Goal: Information Seeking & Learning: Learn about a topic

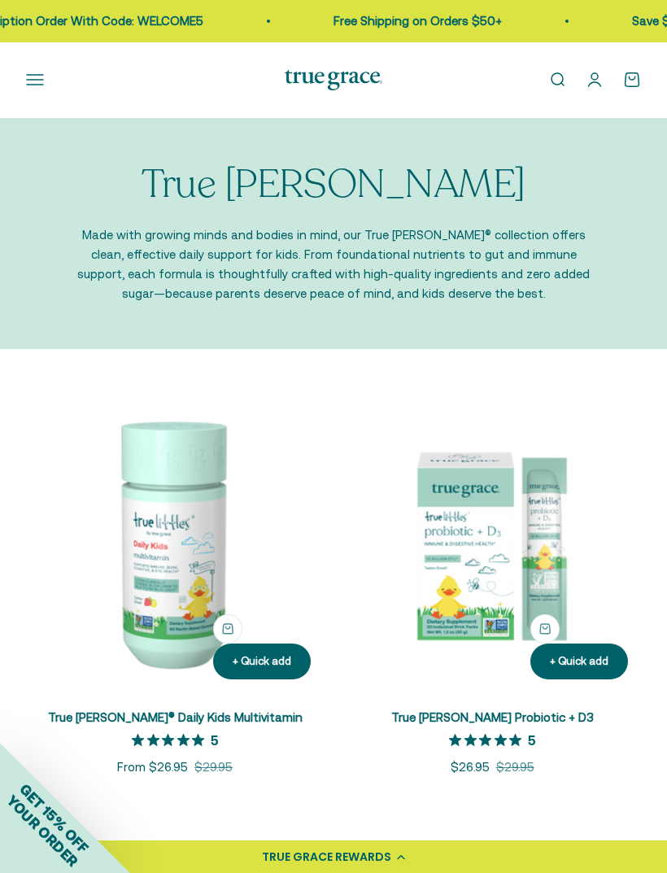
click at [213, 572] on img at bounding box center [175, 544] width 298 height 298
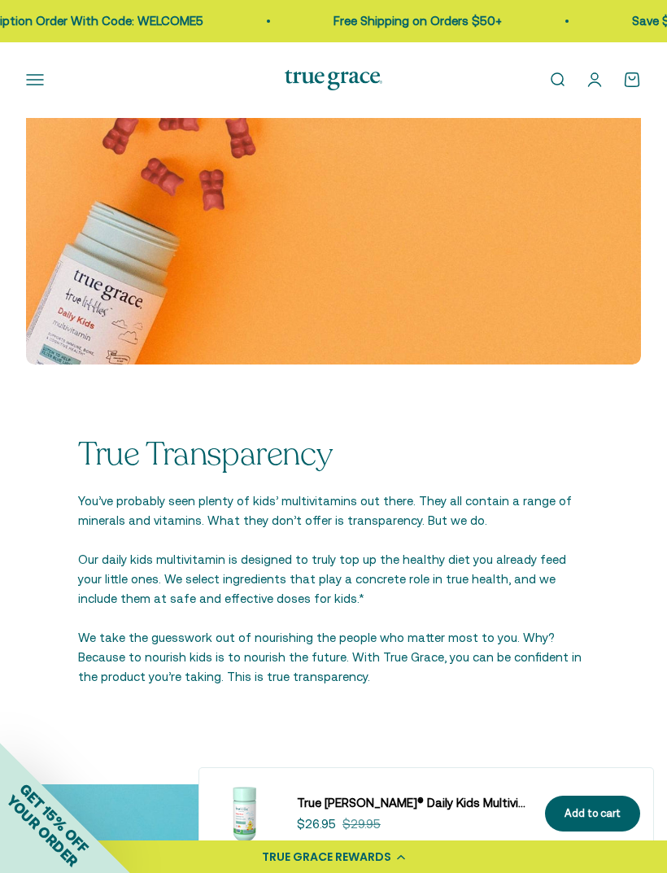
scroll to position [2720, 0]
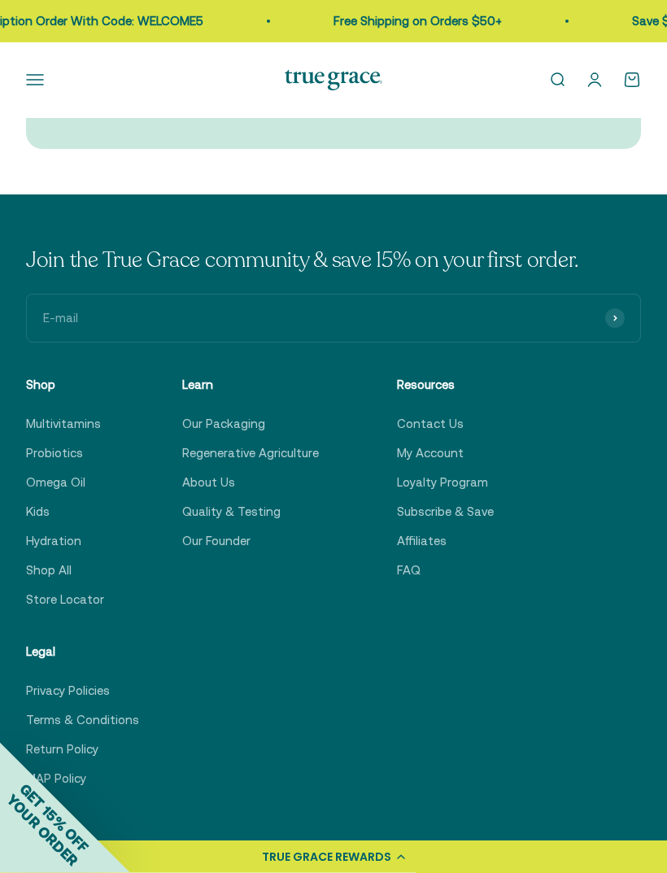
scroll to position [7566, 0]
click at [397, 580] on link "FAQ" at bounding box center [409, 571] width 24 height 20
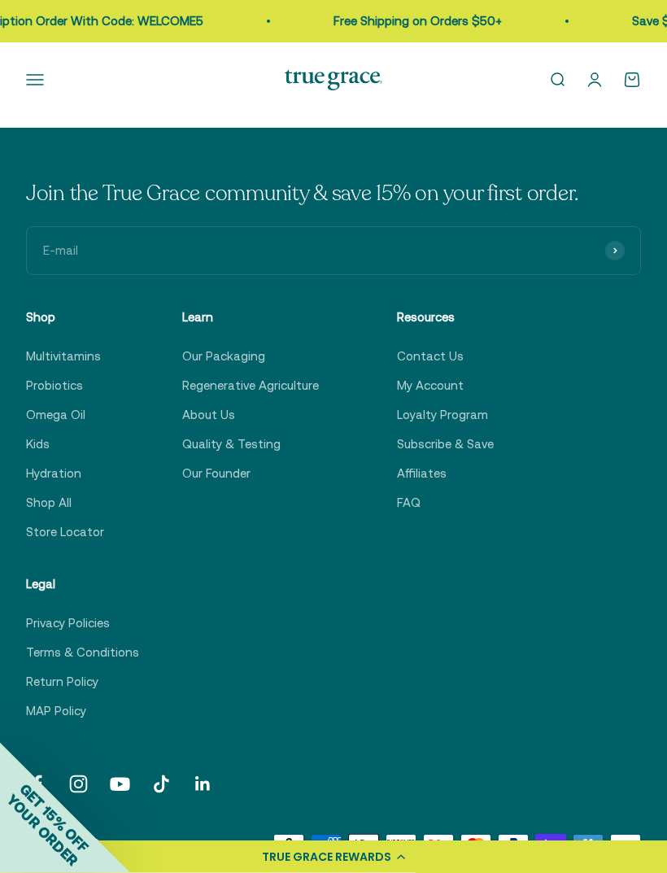
scroll to position [994, 0]
click at [65, 534] on link "Store Locator" at bounding box center [65, 532] width 78 height 20
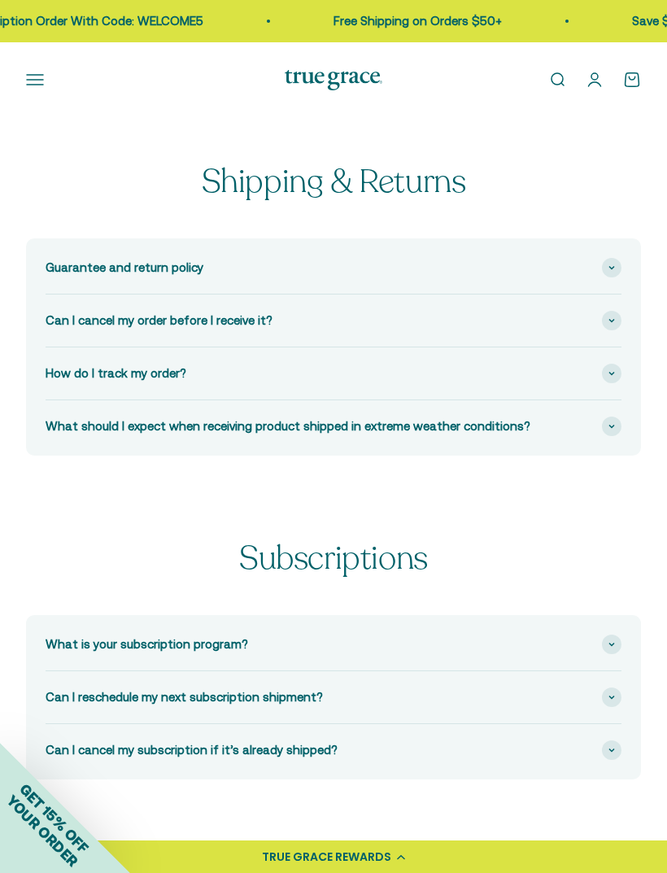
scroll to position [1046, 0]
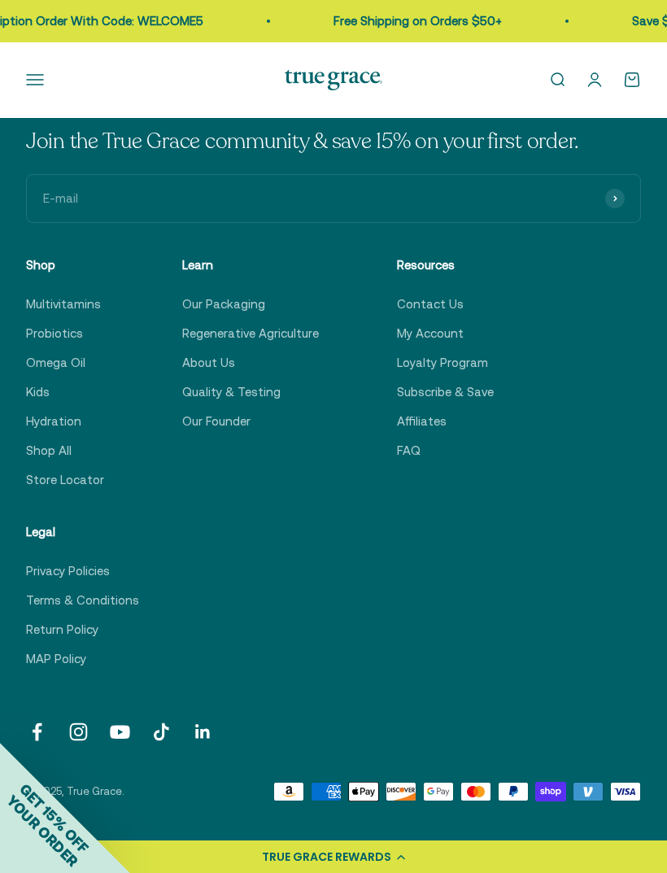
click at [55, 637] on link "Return Policy" at bounding box center [62, 630] width 72 height 20
click at [60, 623] on link "Return Policy" at bounding box center [62, 630] width 72 height 20
click at [62, 633] on link "Return Policy" at bounding box center [62, 630] width 72 height 20
click at [72, 622] on link "Return Policy" at bounding box center [62, 630] width 72 height 20
click at [74, 624] on link "Return Policy" at bounding box center [62, 630] width 72 height 20
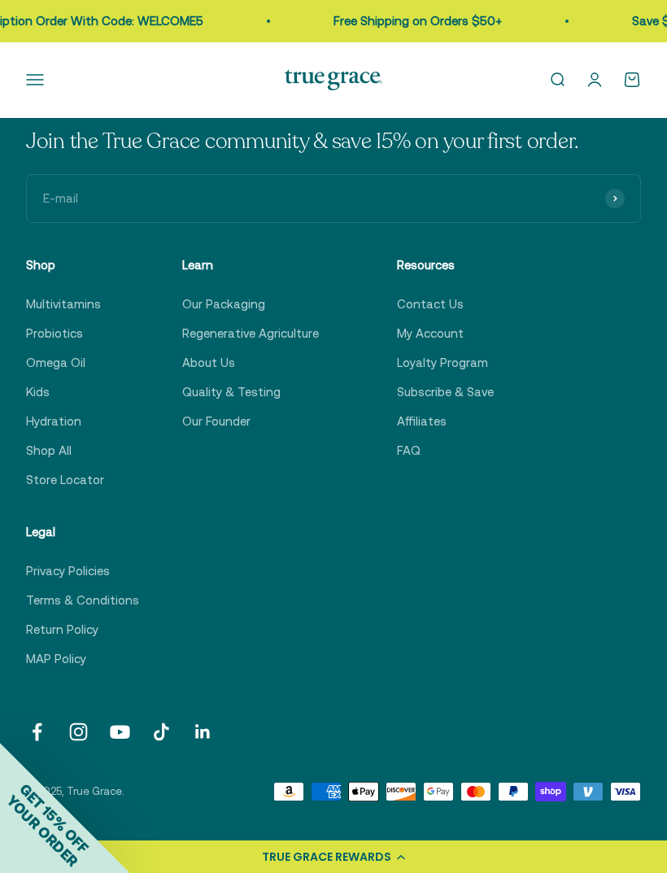
click at [82, 632] on link "Return Policy" at bounding box center [62, 630] width 72 height 20
click at [84, 629] on link "Return Policy" at bounding box center [62, 630] width 72 height 20
click at [84, 632] on link "Return Policy" at bounding box center [62, 630] width 72 height 20
click at [270, 333] on link "Regenerative Agriculture" at bounding box center [250, 334] width 137 height 20
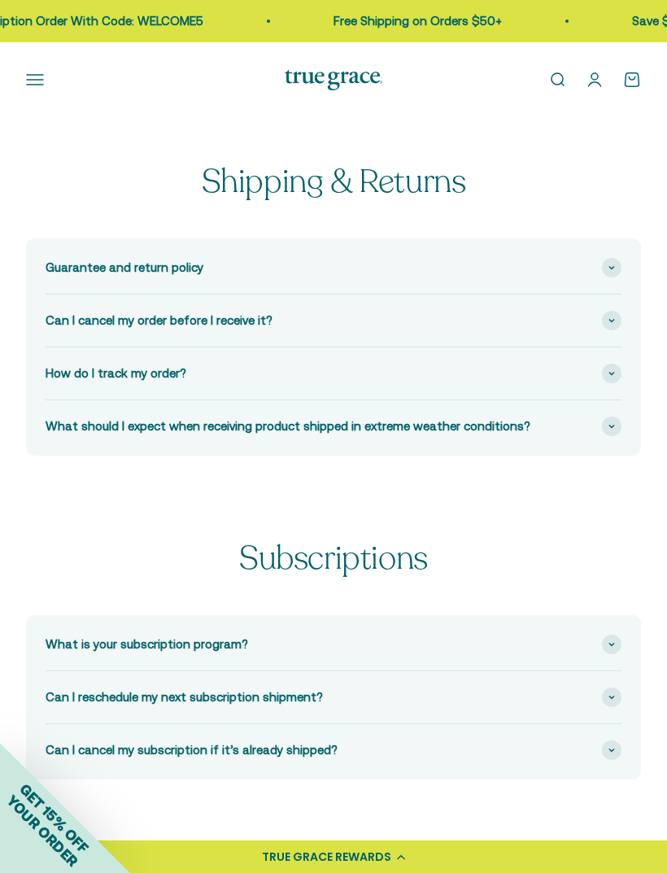
scroll to position [1046, 0]
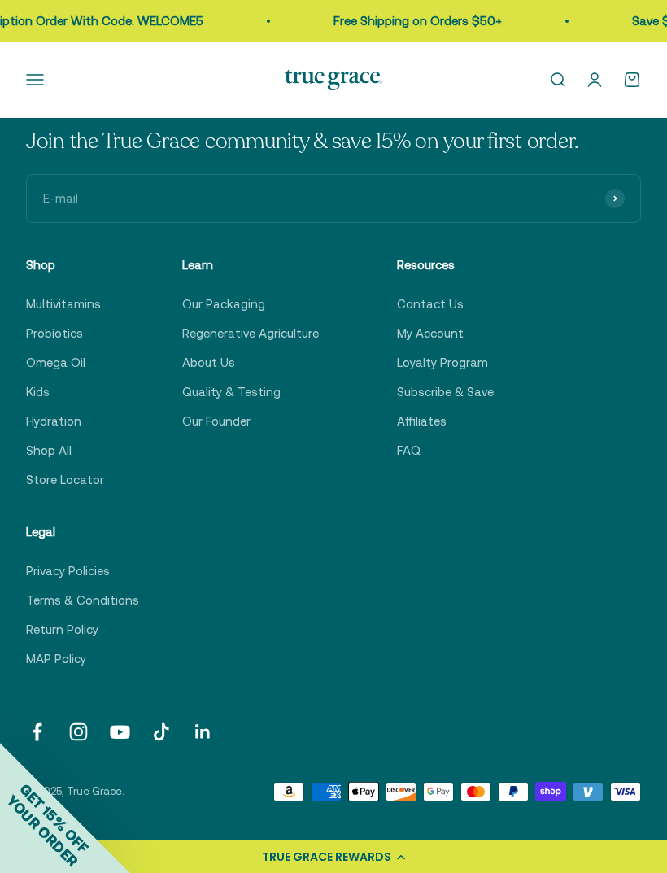
click at [223, 365] on link "About Us" at bounding box center [208, 363] width 53 height 20
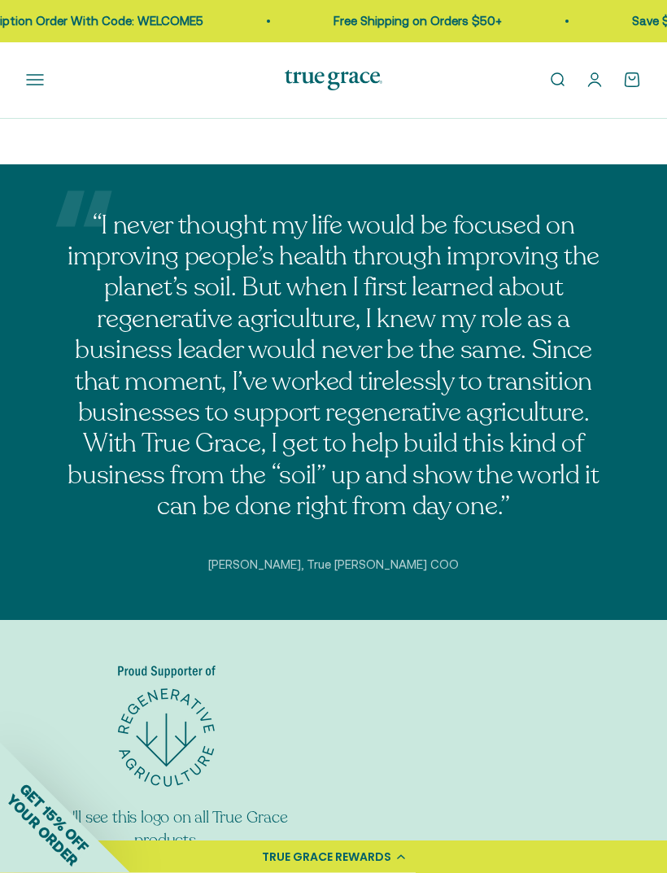
scroll to position [7224, 0]
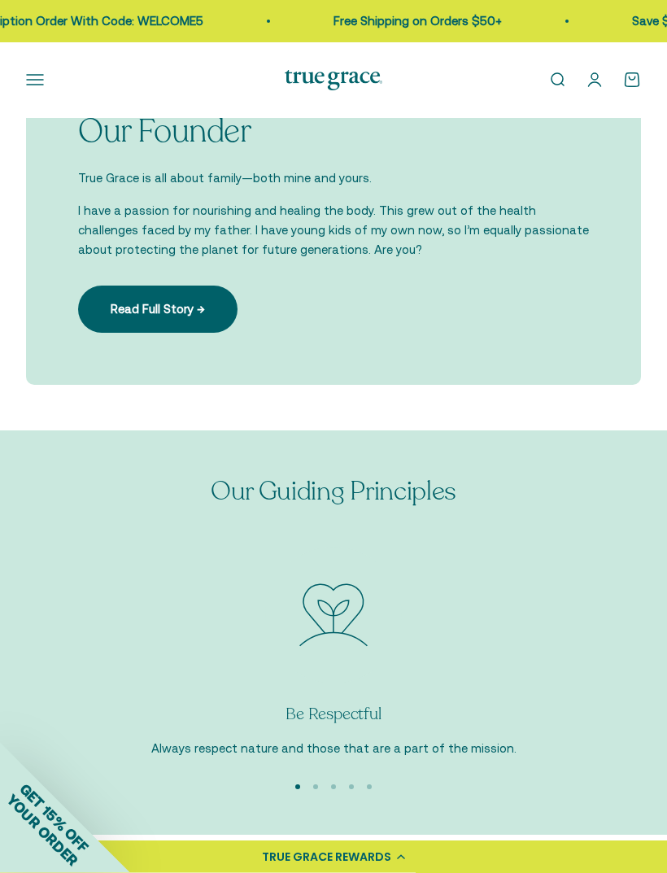
scroll to position [1996, 0]
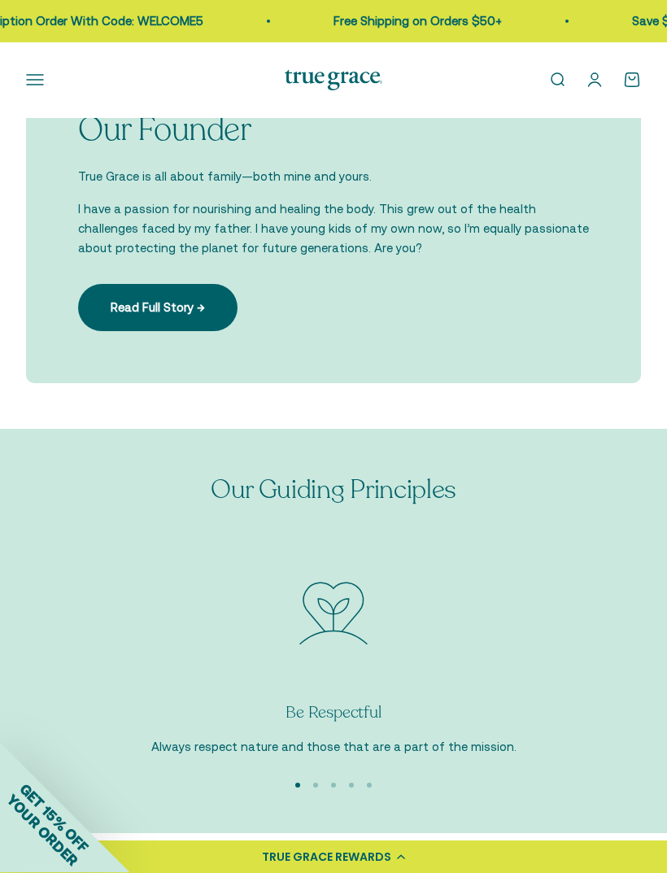
click at [211, 300] on link "Read Full Story →" at bounding box center [158, 308] width 160 height 47
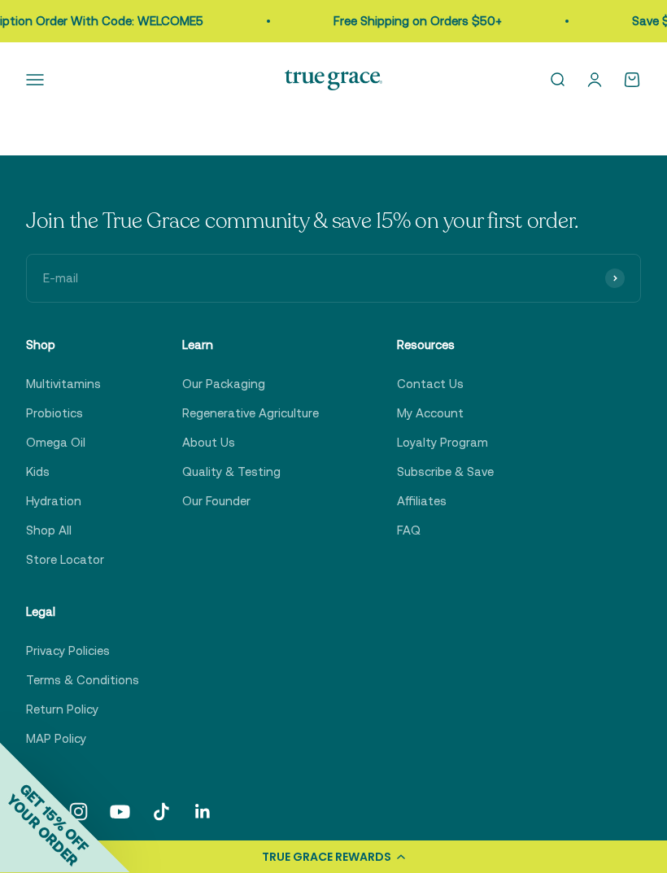
scroll to position [2992, 0]
